Goal: Information Seeking & Learning: Find contact information

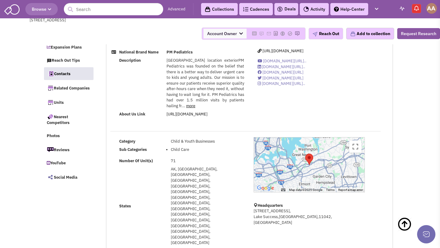
select select
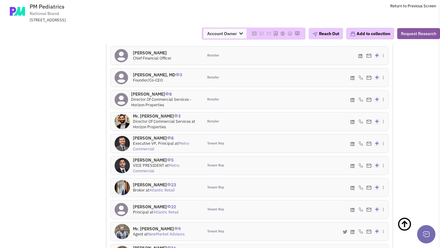
scroll to position [507, 0]
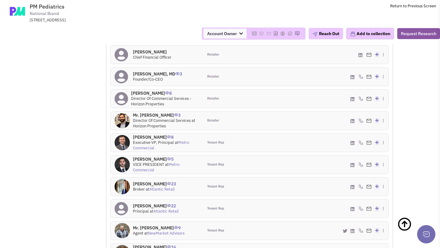
click at [148, 244] on h4 "Kyle Wilcox 16" at bounding box center [166, 246] width 66 height 5
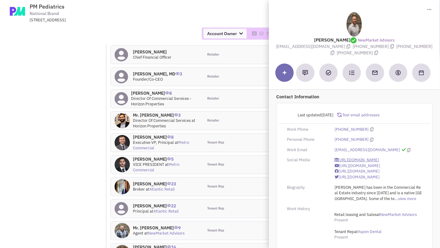
click at [351, 163] on link "https://www.linkedin.com/company/5102640/" at bounding box center [357, 160] width 44 height 6
drag, startPoint x: 279, startPoint y: 47, endPoint x: 342, endPoint y: 49, distance: 63.6
click at [342, 49] on span "kwilcox@newmarketadvisors.com" at bounding box center [314, 46] width 77 height 5
copy span "kwilcox@newmarketadvisors.com"
click at [176, 21] on div "One Hollow Lane, Suite 301, Lake Success, NY, 11042" at bounding box center [109, 20] width 159 height 6
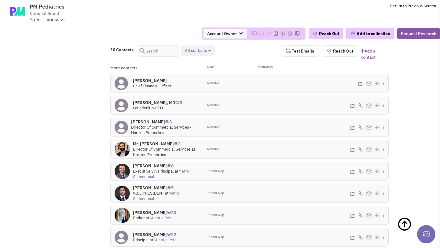
scroll to position [481, 0]
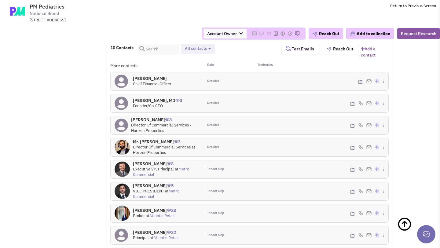
click at [151, 230] on h4 "Mr. Micah Groeber 22" at bounding box center [156, 232] width 46 height 5
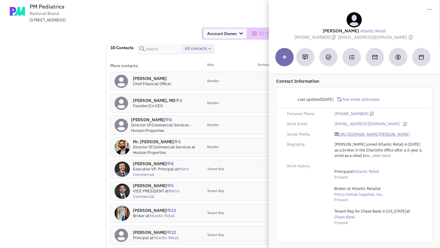
click at [356, 136] on link "https://www.linkedin.com/in/micah-groeber-7975b7165/" at bounding box center [372, 135] width 75 height 6
drag, startPoint x: 342, startPoint y: 37, endPoint x: 398, endPoint y: 36, distance: 55.3
click at [398, 36] on span "mgroeber@atlanticretail.com" at bounding box center [376, 37] width 76 height 5
copy span "mgroeber@atlanticretail.com"
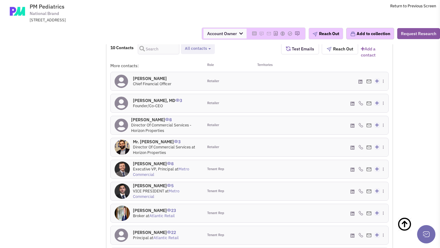
click at [149, 208] on h4 "Mr. Dan Mullin 23" at bounding box center [154, 210] width 43 height 5
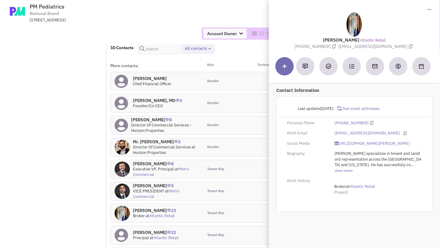
drag, startPoint x: 346, startPoint y: 46, endPoint x: 392, endPoint y: 53, distance: 46.9
click at [392, 50] on div "Toggle Dropdown Download contact card (.vcf) Mr. Dan Mullin Atlantic Retail (70…" at bounding box center [354, 25] width 171 height 50
click at [363, 47] on span "dmullin@atlanticretail.com" at bounding box center [376, 46] width 76 height 5
click at [344, 142] on link "https://www.linkedin.com/in/daniel-mullin-395a5428" at bounding box center [372, 144] width 75 height 6
drag, startPoint x: 344, startPoint y: 46, endPoint x: 395, endPoint y: 47, distance: 50.4
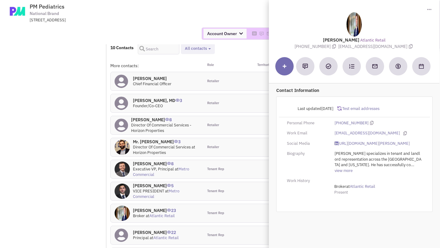
click at [395, 47] on span "dmullin@atlanticretail.com" at bounding box center [376, 46] width 76 height 5
copy span "dmullin@atlanticretail.com"
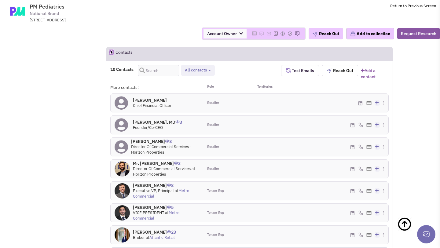
scroll to position [441, 0]
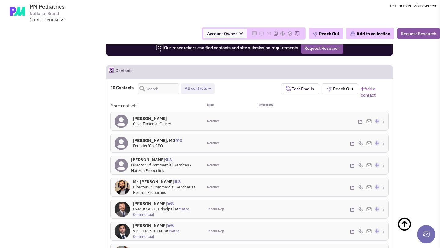
click at [151, 138] on h4 "Jeffrey Schor, MD 3" at bounding box center [157, 140] width 49 height 5
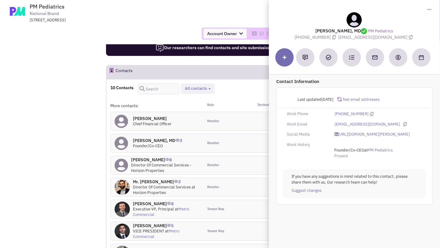
drag, startPoint x: 346, startPoint y: 39, endPoint x: 392, endPoint y: 40, distance: 46.8
click at [392, 40] on div "Toggle Dropdown Download contact card (.vcf) Jeffrey Schor, MD PM Pediatrics (5…" at bounding box center [354, 20] width 171 height 41
copy div "jschor@pmpediatrics.com"
click at [361, 135] on link "https://www.linkedin.com/in/jeffrey-schor-md-5ba2071b/" at bounding box center [372, 135] width 75 height 6
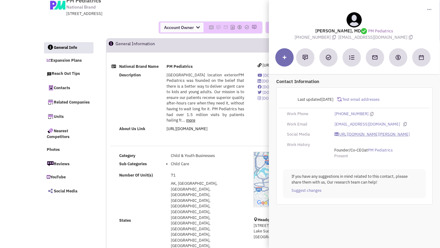
scroll to position [0, 0]
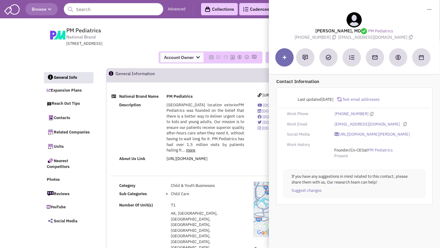
click at [134, 25] on div "PM Pediatrics National Brand One Hollow Lane, Suite 301, Lake Success, NY, 11042" at bounding box center [233, 25] width 320 height 3
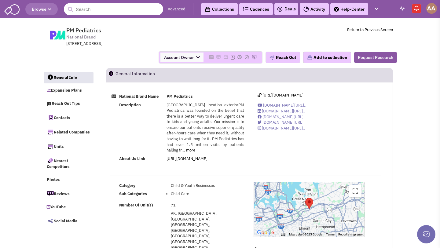
click at [131, 10] on input "text" at bounding box center [113, 9] width 99 height 12
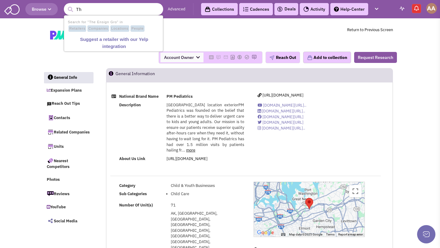
type input "T"
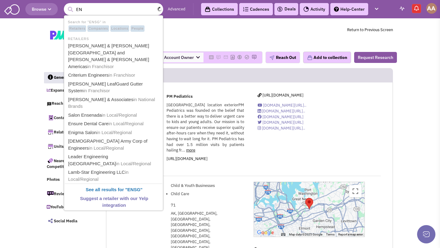
type input "E"
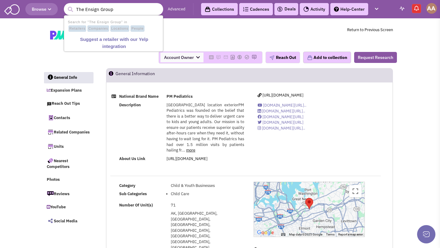
type input "The Ensign Group"
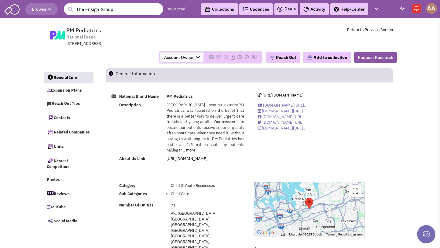
click at [142, 8] on input "The Ensign Group" at bounding box center [113, 9] width 99 height 12
drag, startPoint x: 133, startPoint y: 11, endPoint x: 76, endPoint y: 10, distance: 57.1
click at [76, 10] on input "The Ensign Group" at bounding box center [113, 9] width 99 height 12
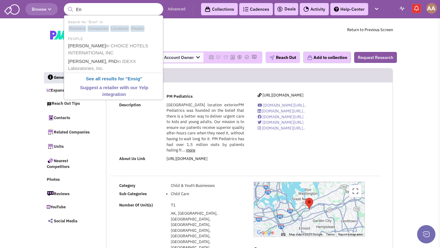
type input "E"
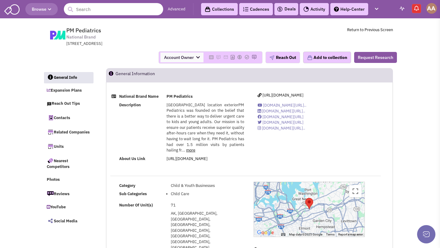
click at [91, 11] on input "text" at bounding box center [113, 9] width 99 height 12
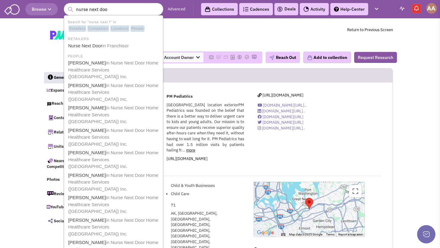
type input "nurse next door"
click at [87, 44] on b "Nurse Next Door" at bounding box center [86, 45] width 36 height 5
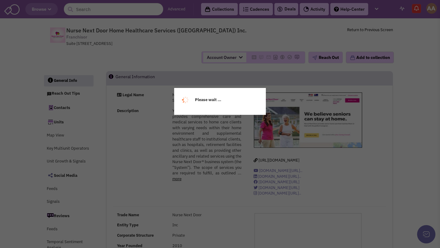
select select
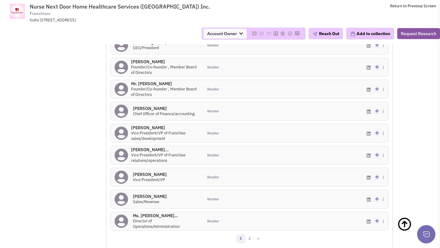
scroll to position [523, 0]
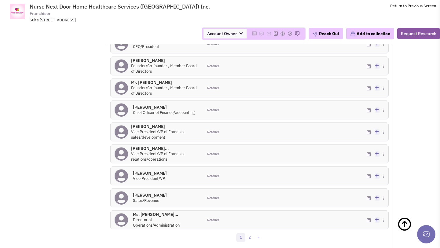
click at [137, 129] on h4 "Mr. Arif Abdulla 0" at bounding box center [165, 126] width 68 height 5
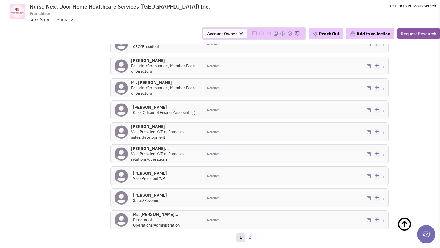
click at [151, 151] on h4 "Ms. Veronica Tisser... 0" at bounding box center [165, 148] width 68 height 5
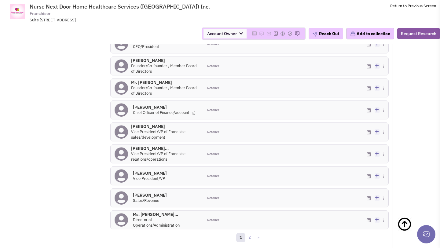
click at [137, 176] on h4 "Ms. Brenda Rigney 0" at bounding box center [150, 172] width 34 height 5
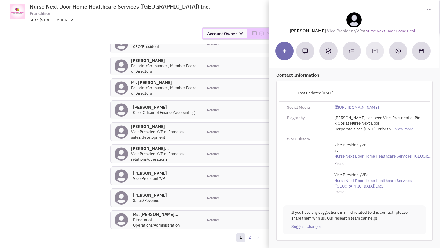
click at [109, 125] on div "13 Contacts Retailer contacts All contacts Select all Retailer contacts Test Em…" at bounding box center [249, 116] width 287 height 273
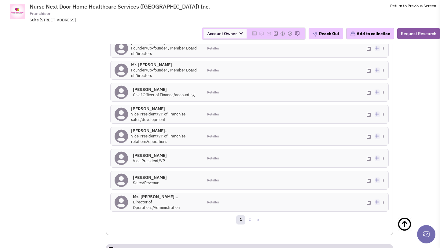
scroll to position [555, 0]
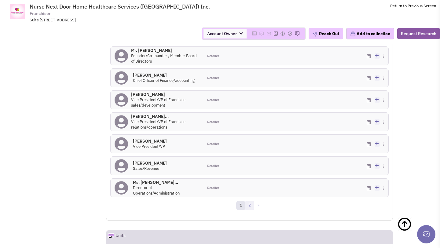
click at [248, 210] on link "2" at bounding box center [249, 205] width 9 height 9
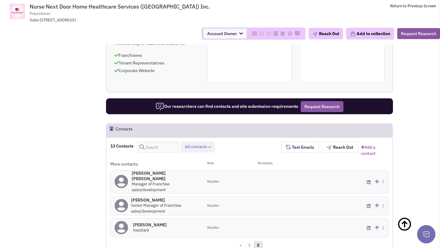
scroll to position [421, 0]
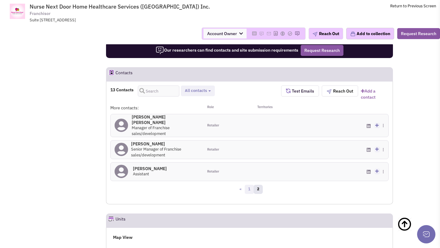
click at [250, 192] on link "1" at bounding box center [249, 189] width 9 height 9
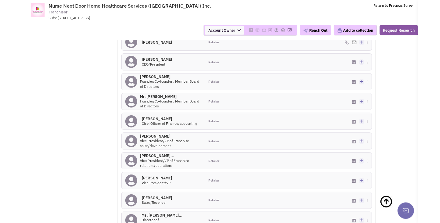
scroll to position [502, 0]
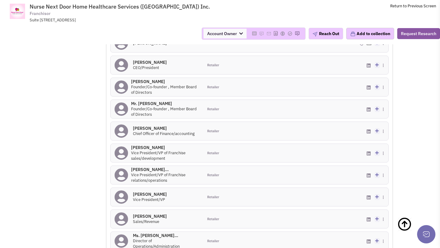
click at [143, 65] on h4 "Ms. Cathy Thorpe 0" at bounding box center [150, 62] width 34 height 5
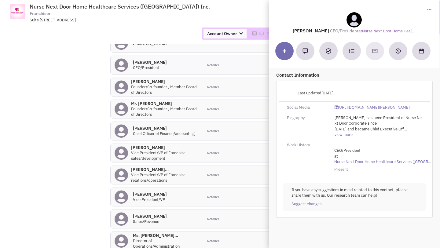
click at [356, 109] on link "https://www.linkedin.com/in/cathy-thorpe-2902891b/" at bounding box center [372, 108] width 75 height 6
click at [350, 108] on link "https://www.linkedin.com/in/cathy-thorpe-2902891b/" at bounding box center [372, 108] width 75 height 6
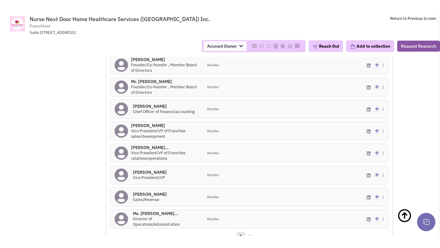
scroll to position [555, 0]
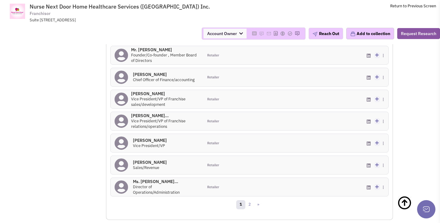
click at [152, 97] on h4 "Mr. Arif Abdulla 0" at bounding box center [165, 93] width 68 height 5
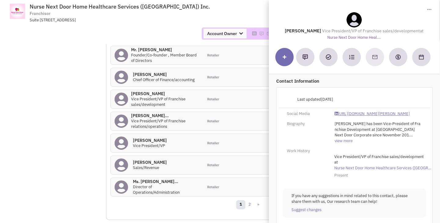
click at [353, 115] on link "https://www.linkedin.com/in/arif-abdulla-7169473/" at bounding box center [372, 114] width 75 height 6
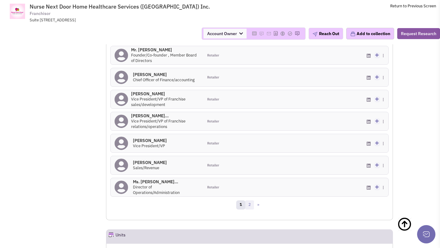
click at [251, 210] on link "2" at bounding box center [249, 204] width 9 height 9
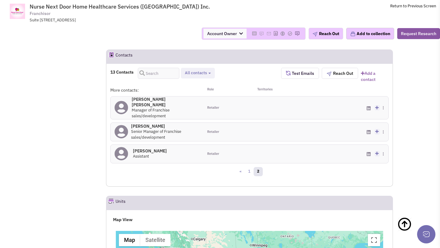
scroll to position [442, 0]
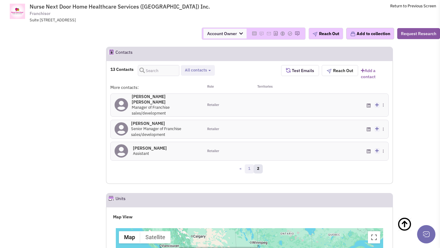
click at [251, 170] on link "1" at bounding box center [249, 168] width 9 height 9
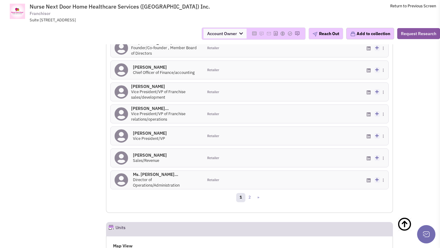
scroll to position [564, 0]
click at [155, 135] on h4 "Ms. Brenda Rigney 0" at bounding box center [150, 132] width 34 height 5
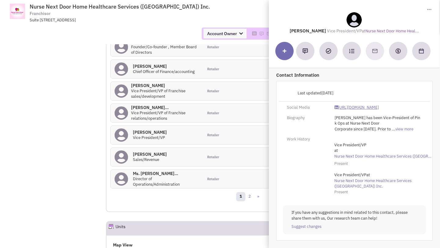
click at [348, 107] on link "https://www.linkedin.com/in/brendarigney/" at bounding box center [357, 108] width 44 height 6
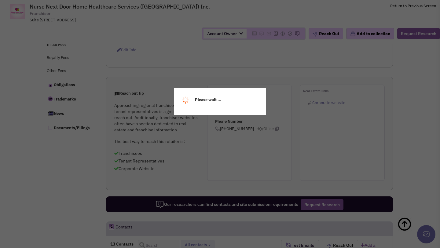
scroll to position [0, 0]
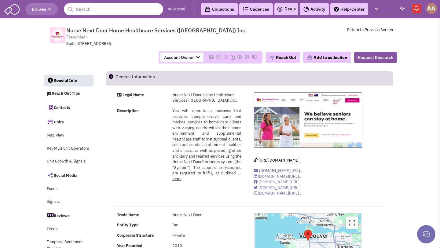
click at [104, 9] on input "text" at bounding box center [113, 9] width 99 height 12
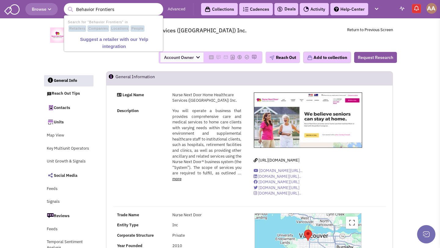
drag, startPoint x: 118, startPoint y: 9, endPoint x: 96, endPoint y: 9, distance: 22.3
click at [96, 9] on input "Behavior Frontiers" at bounding box center [113, 9] width 99 height 12
type input "Behavior Frontiers"
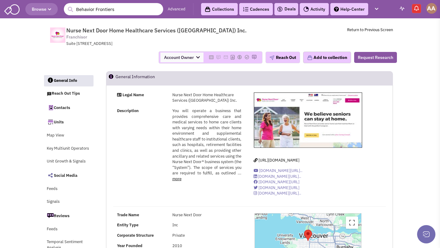
drag, startPoint x: 133, startPoint y: 11, endPoint x: 21, endPoint y: 7, distance: 111.9
click at [21, 7] on header "Browse 1 result is available, use up and down arrow keys to navigate. Behavior …" at bounding box center [220, 9] width 440 height 18
type input "NexPhase"
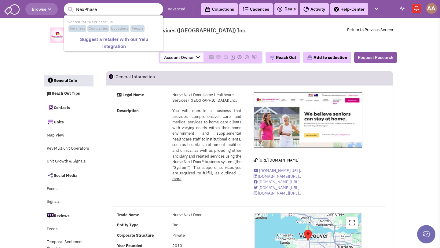
drag, startPoint x: 101, startPoint y: 10, endPoint x: 52, endPoint y: 10, distance: 48.6
click at [52, 10] on header "Browse 1 result is available, use up and down arrow keys to navigate. NexPhase …" at bounding box center [220, 9] width 440 height 18
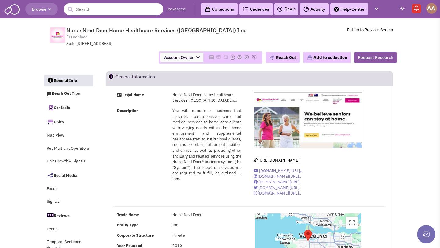
click at [118, 11] on input "text" at bounding box center [113, 9] width 99 height 12
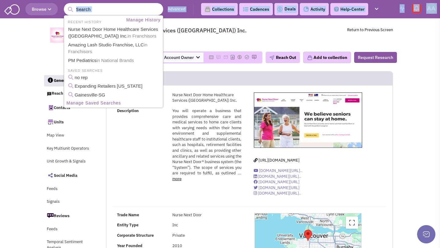
click at [118, 11] on input "text" at bounding box center [113, 9] width 99 height 12
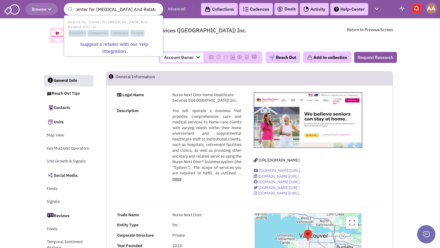
type input "Center for Autism And Related Disorders"
drag, startPoint x: 156, startPoint y: 10, endPoint x: 38, endPoint y: 10, distance: 117.6
click at [38, 10] on header "Browse 1 result is available, use up and down arrow keys to navigate. Center fo…" at bounding box center [220, 9] width 440 height 18
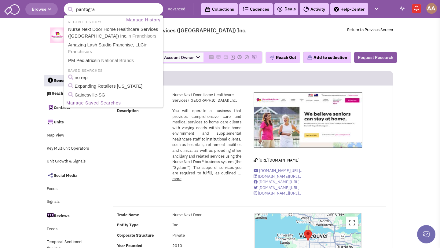
type input "pantogram"
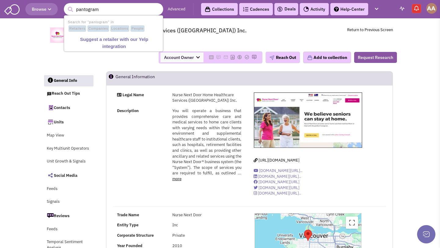
drag, startPoint x: 128, startPoint y: 10, endPoint x: 61, endPoint y: 10, distance: 66.9
click at [61, 10] on header "Browse 1 result is available, use up and down arrow keys to navigate. pantogram…" at bounding box center [220, 9] width 440 height 18
type input "P"
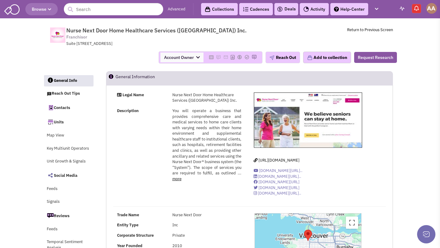
click at [100, 13] on input "text" at bounding box center [113, 9] width 99 height 12
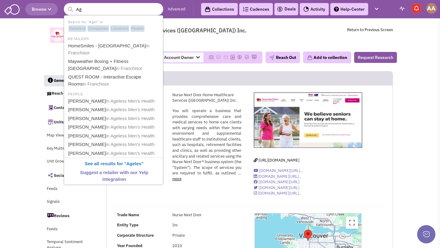
type input "A"
type input "a"
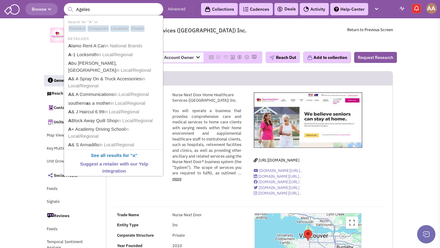
type input "Ageless"
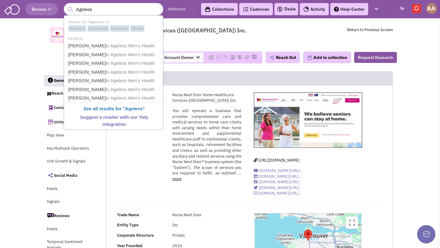
click at [94, 28] on span "Companies" at bounding box center [98, 28] width 22 height 7
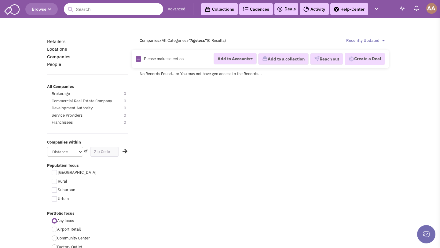
click at [101, 13] on input "text" at bounding box center [113, 9] width 99 height 12
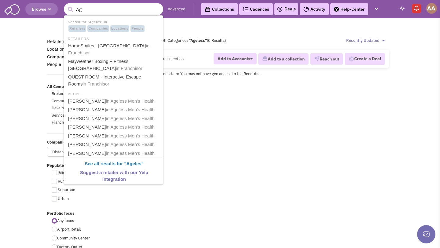
type input "A"
type input "Concentra"
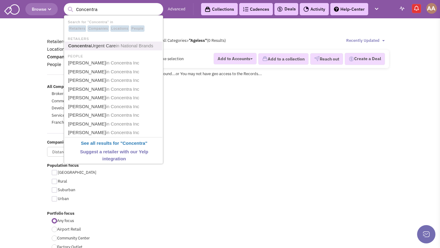
click at [127, 44] on span "in National Brands" at bounding box center [135, 45] width 38 height 5
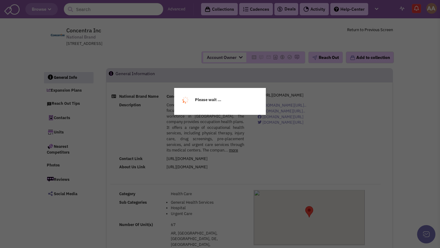
select select
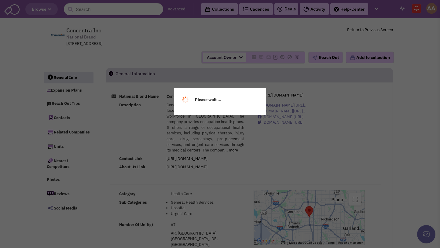
select select
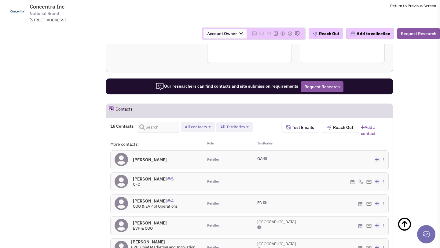
scroll to position [503, 0]
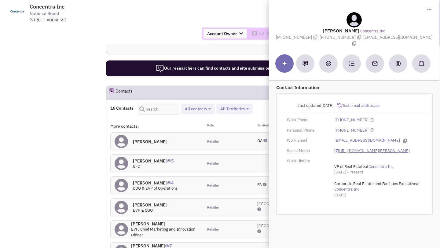
click at [351, 148] on link "https://www.linkedin.com/in/paul-lanzi-2a628983/" at bounding box center [372, 151] width 75 height 6
drag, startPoint x: 368, startPoint y: 38, endPoint x: 410, endPoint y: 40, distance: 41.9
click at [410, 40] on span "planzi@concentra.com" at bounding box center [392, 41] width 82 height 12
copy span "planzi@concentra.com"
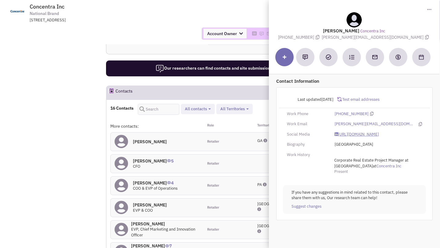
click at [354, 134] on link "https://www.linkedin.com/in/anitasanders11/" at bounding box center [357, 135] width 44 height 6
drag, startPoint x: 341, startPoint y: 37, endPoint x: 399, endPoint y: 39, distance: 58.1
click at [399, 39] on span "anita_sanders@concentra.com" at bounding box center [376, 37] width 108 height 5
copy span "anita_sanders@concentra.com"
click at [194, 19] on td "Concentra Inc National Brand 5080 Spectrum Drive, Suite 1200W, Addison, TX, 750…" at bounding box center [236, 11] width 400 height 23
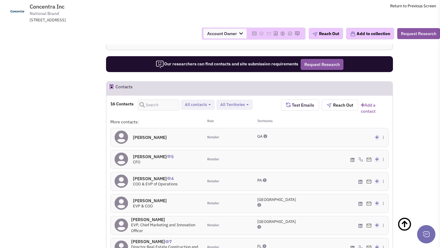
scroll to position [510, 0]
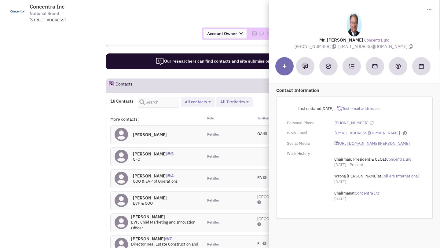
click at [353, 146] on link "https://www.linkedin.com/in/keith-newton-b5543010/" at bounding box center [372, 144] width 75 height 6
drag, startPoint x: 346, startPoint y: 47, endPoint x: 393, endPoint y: 47, distance: 47.7
click at [393, 47] on span "knewton@concentra.com" at bounding box center [376, 46] width 76 height 5
copy span "knewton@concentra.com"
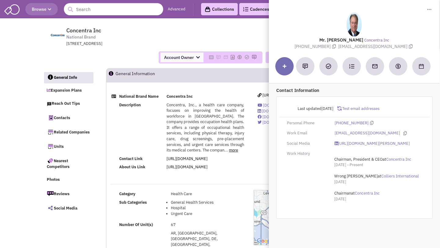
click at [136, 33] on span "Concentra Inc National Brand 5080 Spectrum Drive, Suite 1200W, Addison, TX, 750…" at bounding box center [149, 37] width 153 height 20
click at [114, 11] on input "text" at bounding box center [113, 9] width 99 height 12
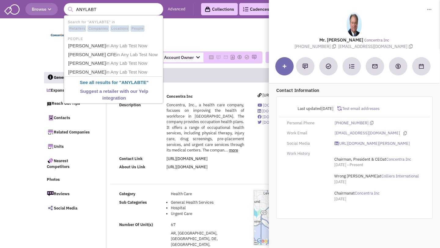
type input "ANYLAB"
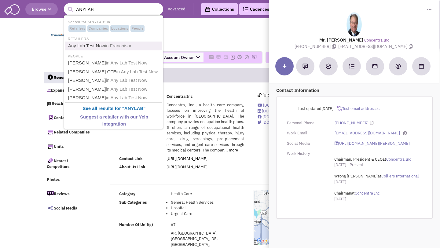
click at [109, 47] on span "in Franchisor" at bounding box center [118, 45] width 27 height 5
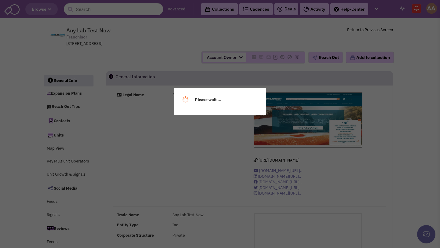
select select
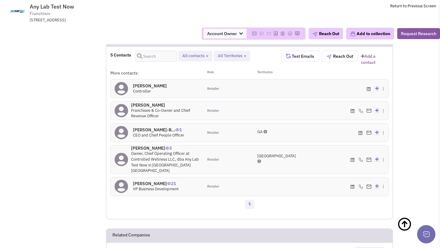
scroll to position [473, 0]
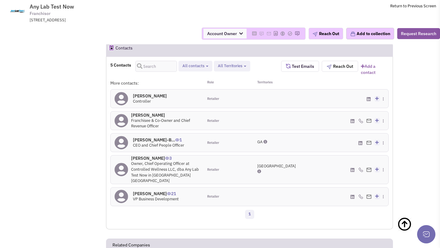
click at [147, 191] on h4 "Terri McCulloch 21" at bounding box center [156, 193] width 46 height 5
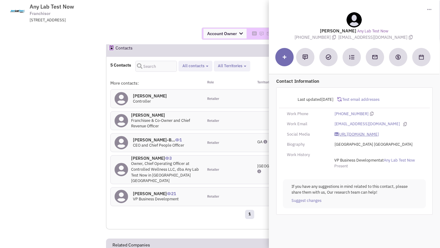
click at [348, 133] on link "https://www.linkedin.com/in/terrimcculloch/" at bounding box center [357, 135] width 44 height 6
drag, startPoint x: 339, startPoint y: 37, endPoint x: 401, endPoint y: 38, distance: 62.6
click at [401, 38] on span "tmcculloch@anylabtestnow.com" at bounding box center [376, 37] width 76 height 5
copy span "tmcculloch@anylabtestnow.com"
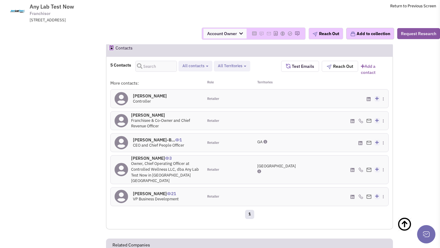
click at [145, 155] on h4 "Sean Toney 3" at bounding box center [165, 157] width 68 height 5
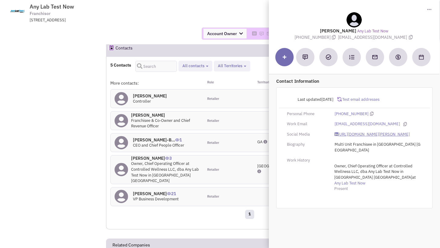
click at [350, 136] on link "https://www.linkedin.com/in/sean-toney-11a7b01b/" at bounding box center [372, 135] width 75 height 6
drag, startPoint x: 344, startPoint y: 37, endPoint x: 396, endPoint y: 39, distance: 52.0
click at [396, 39] on span "stoney@anylabtestnow.com" at bounding box center [376, 37] width 76 height 5
copy span "stoney@anylabtestnow.com"
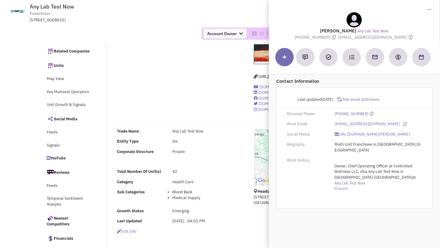
scroll to position [0, 0]
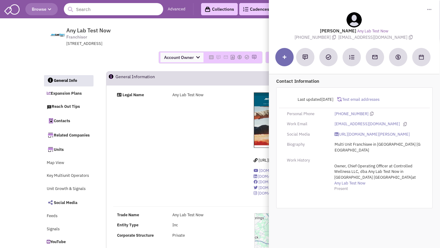
click at [110, 12] on input "text" at bounding box center [113, 9] width 99 height 12
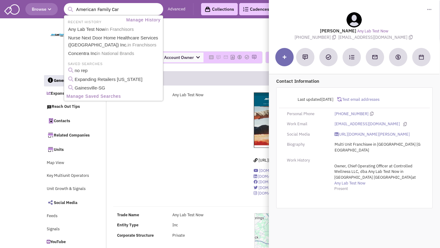
type input "American Family Care"
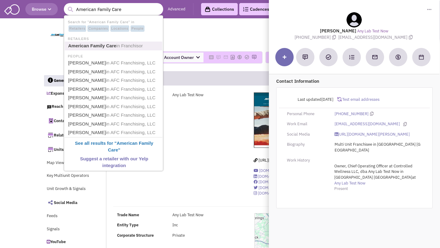
click at [121, 46] on span "in Franchisor" at bounding box center [129, 45] width 27 height 5
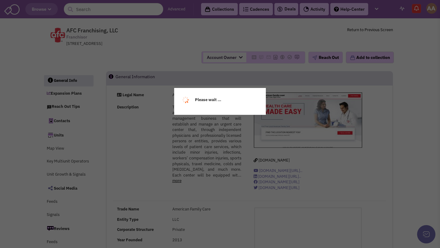
select select
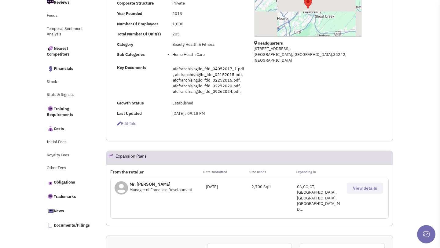
select select
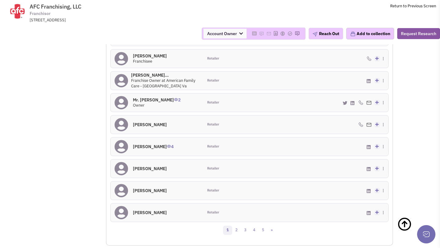
scroll to position [631, 0]
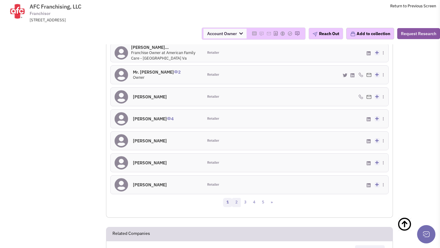
click at [237, 198] on link "2" at bounding box center [236, 202] width 9 height 9
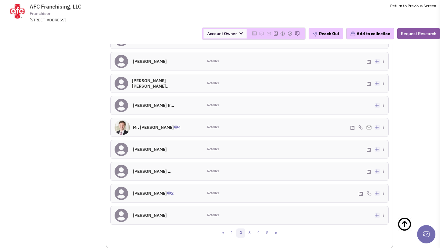
scroll to position [602, 0]
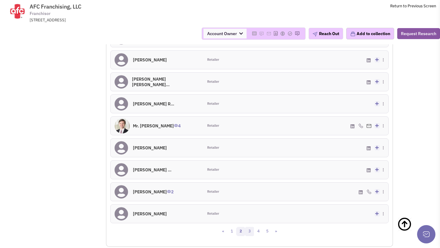
click at [250, 227] on link "3" at bounding box center [249, 231] width 9 height 9
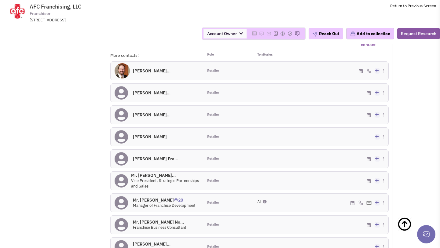
scroll to position [554, 0]
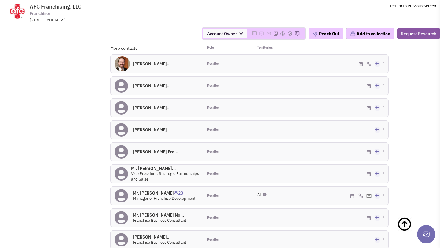
click at [145, 190] on h4 "Mr. [PERSON_NAME] 20" at bounding box center [164, 192] width 63 height 5
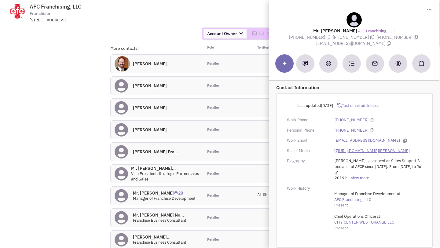
click at [366, 151] on link "[URL][DOMAIN_NAME][PERSON_NAME]" at bounding box center [372, 151] width 75 height 6
drag, startPoint x: 311, startPoint y: 44, endPoint x: 388, endPoint y: 44, distance: 76.4
click at [388, 44] on span "[EMAIL_ADDRESS][DOMAIN_NAME]" at bounding box center [354, 43] width 76 height 5
copy span "[EMAIL_ADDRESS][DOMAIN_NAME]"
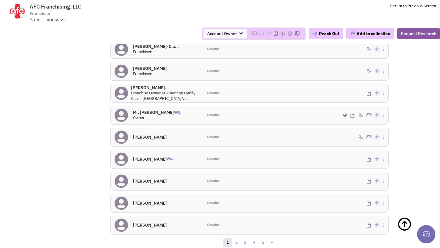
scroll to position [592, 0]
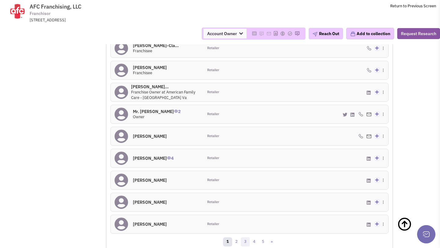
click at [246, 237] on link "3" at bounding box center [245, 241] width 9 height 9
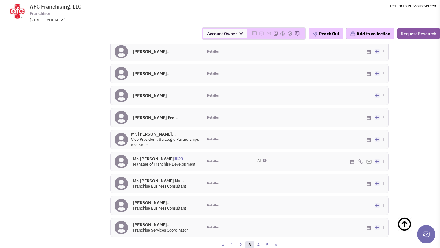
scroll to position [600, 0]
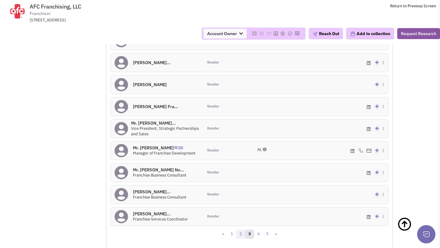
click at [239, 230] on link "2" at bounding box center [240, 234] width 9 height 9
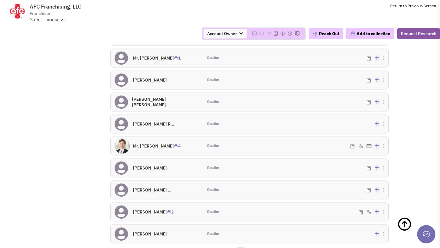
scroll to position [614, 0]
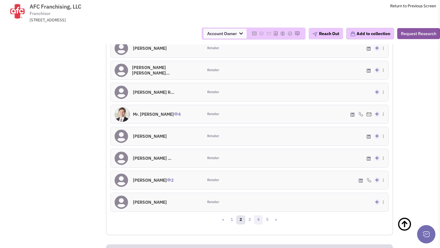
click at [258, 215] on link "4" at bounding box center [258, 219] width 9 height 9
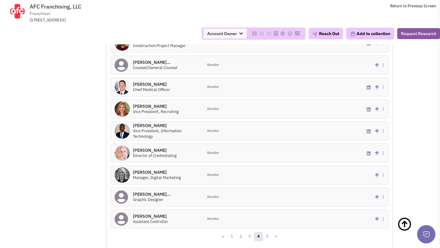
scroll to position [598, 0]
click at [266, 232] on link "5" at bounding box center [267, 236] width 9 height 9
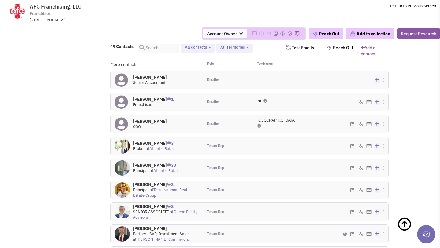
scroll to position [537, 0]
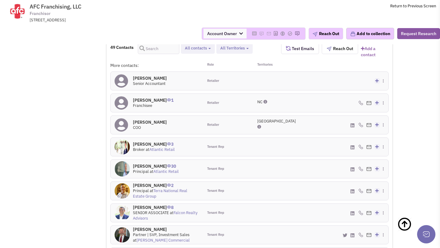
click at [150, 141] on h4 "[PERSON_NAME] 3" at bounding box center [154, 143] width 42 height 5
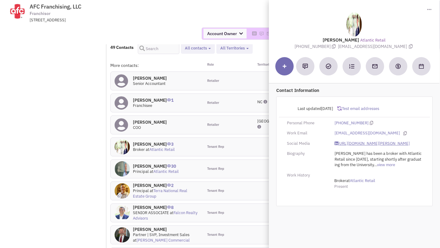
click at [351, 147] on link "[URL][DOMAIN_NAME][PERSON_NAME]" at bounding box center [372, 144] width 75 height 6
drag, startPoint x: 345, startPoint y: 46, endPoint x: 394, endPoint y: 46, distance: 49.2
click at [394, 46] on span "[EMAIL_ADDRESS][DOMAIN_NAME]" at bounding box center [376, 46] width 76 height 5
copy span "[EMAIL_ADDRESS][DOMAIN_NAME]"
click at [174, 27] on div "Account Owner Account Owner [PERSON_NAME] [PERSON_NAME] [PERSON_NAME] [PERSON_N…" at bounding box center [220, 33] width 448 height 21
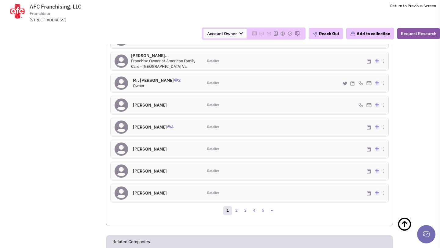
scroll to position [623, 0]
click at [263, 206] on link "5" at bounding box center [262, 210] width 9 height 9
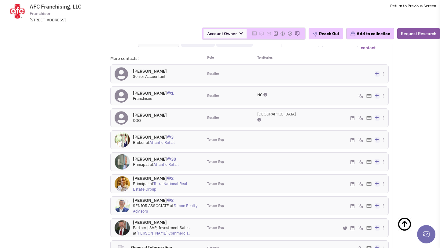
scroll to position [549, 0]
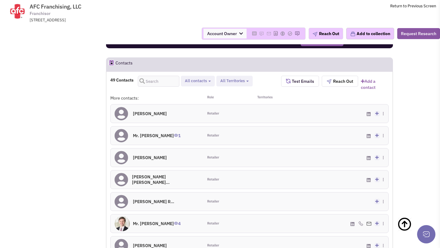
scroll to position [506, 0]
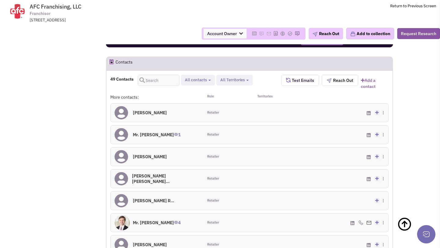
click at [165, 220] on h4 "Mr. [PERSON_NAME] 4" at bounding box center [157, 222] width 48 height 5
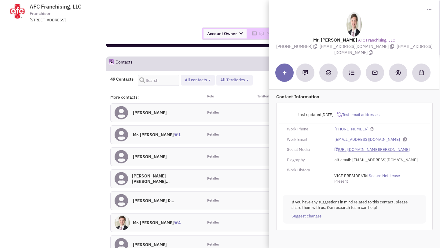
click at [371, 148] on link "[URL][DOMAIN_NAME][PERSON_NAME]" at bounding box center [372, 150] width 75 height 6
click at [240, 148] on div "Retailer" at bounding box center [226, 157] width 46 height 18
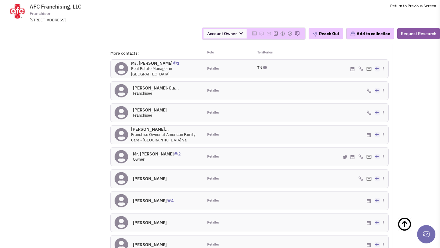
scroll to position [623, 0]
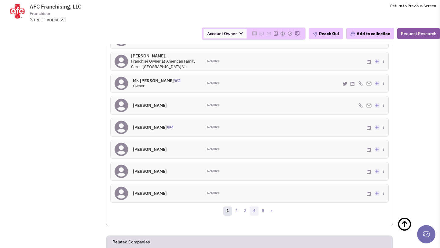
click at [254, 207] on link "4" at bounding box center [254, 211] width 9 height 9
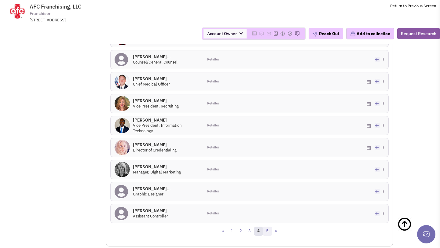
scroll to position [368, 0]
